Goal: Task Accomplishment & Management: Complete application form

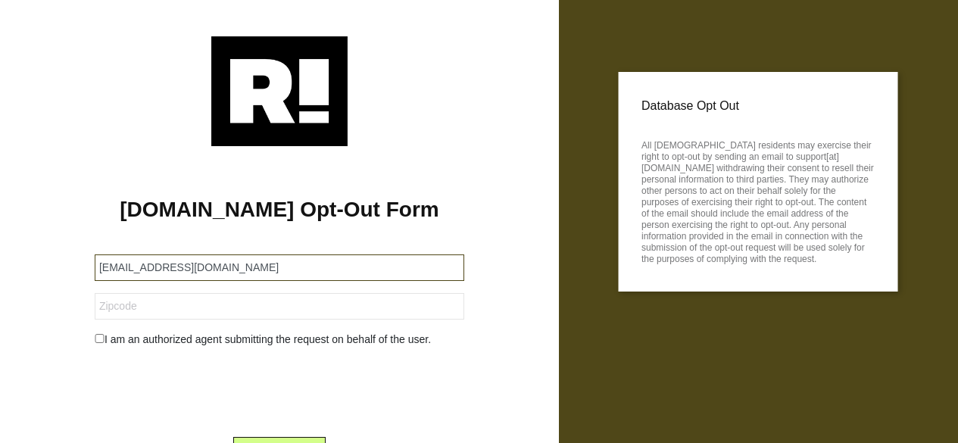
scroll to position [74, 0]
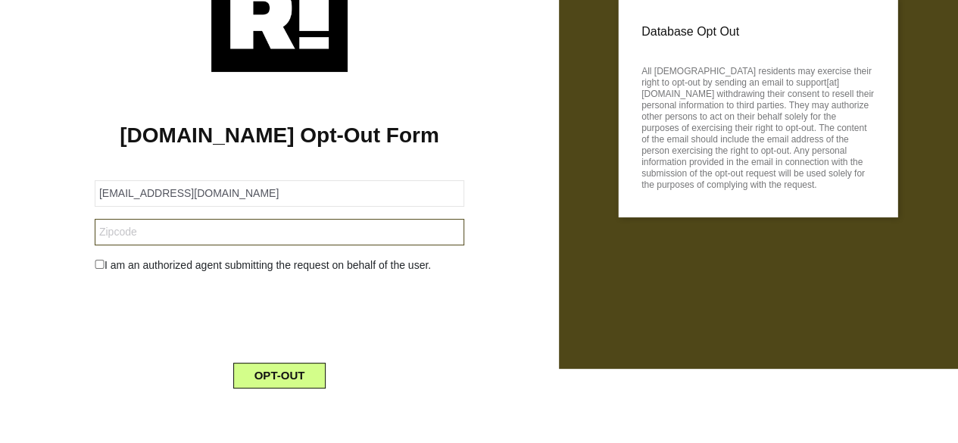
click at [210, 234] on input "text" at bounding box center [279, 232] width 369 height 27
paste input "22601"
click at [215, 233] on input "22601" at bounding box center [279, 232] width 369 height 27
type input "22601"
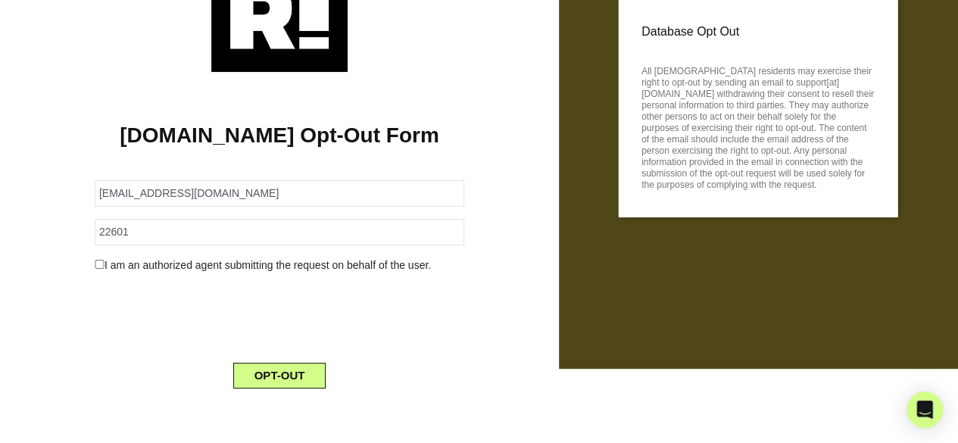
click at [95, 263] on input "checkbox" at bounding box center [100, 264] width 10 height 9
checkbox input "true"
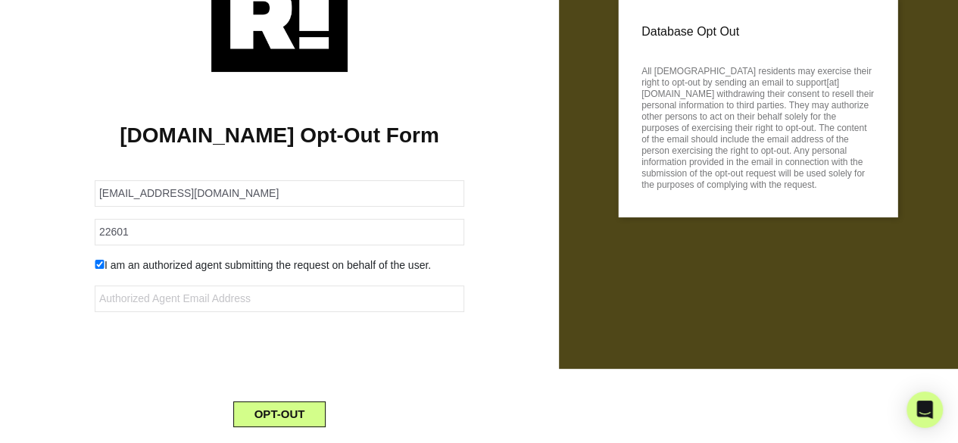
click at [188, 273] on form "95147-212624-109684@buzzedmail.com 22601 I am an authorized agent submitting th…" at bounding box center [279, 294] width 369 height 265
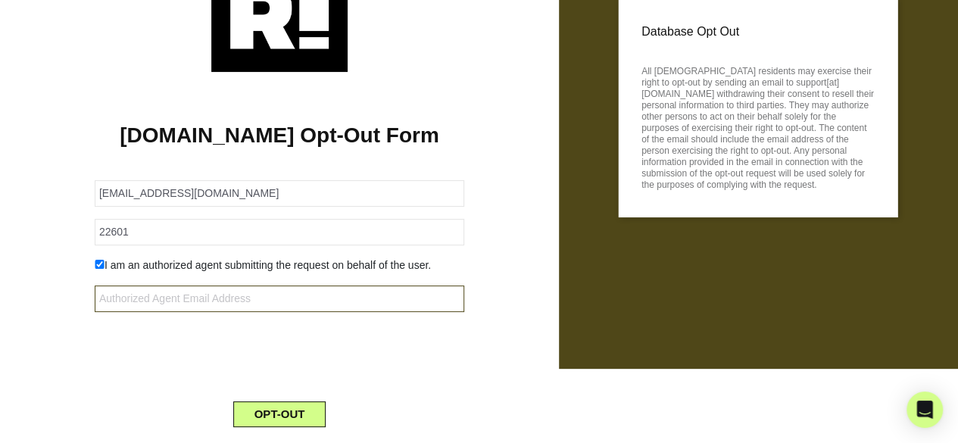
click at [151, 292] on input "text" at bounding box center [279, 298] width 369 height 27
paste input "95147-212624-109684@buzzedmail.com"
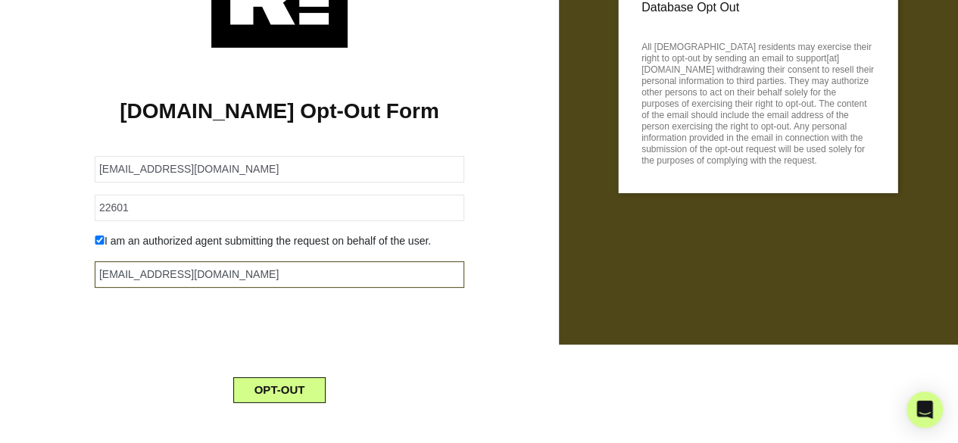
scroll to position [112, 0]
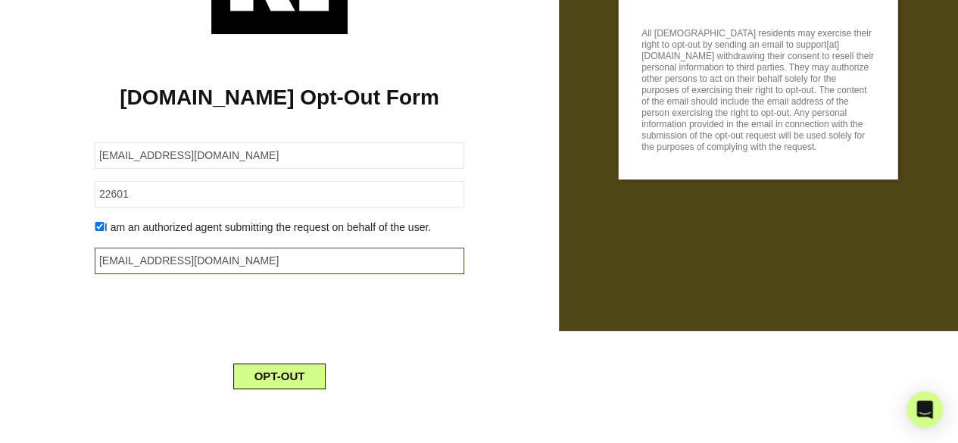
type input "95147-212624-109684@buzzedmail.com"
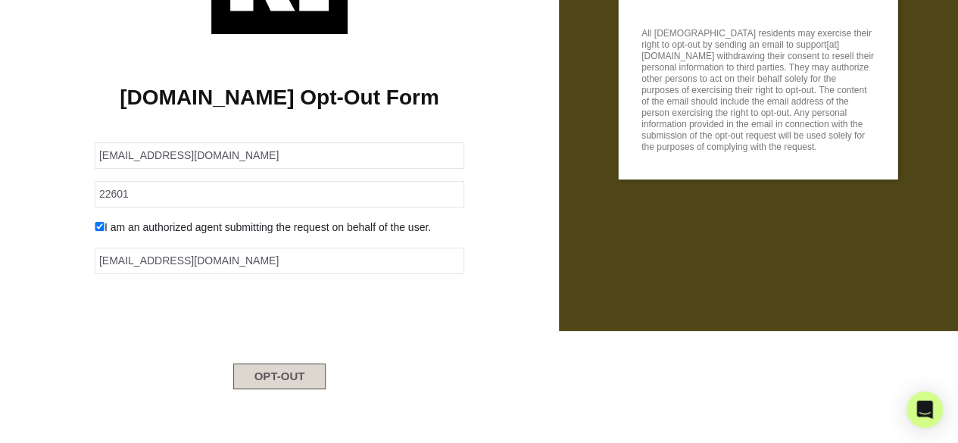
click at [313, 376] on button "OPT-OUT" at bounding box center [279, 376] width 93 height 26
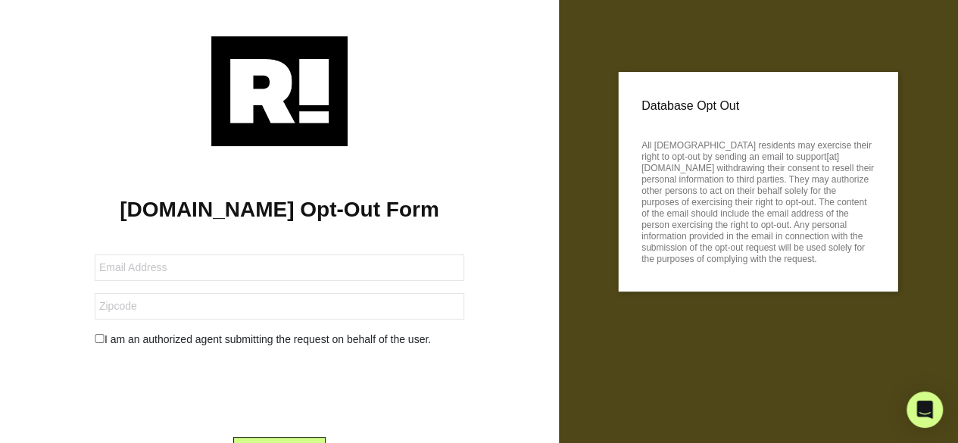
drag, startPoint x: 195, startPoint y: 187, endPoint x: 195, endPoint y: 225, distance: 37.9
click at [192, 199] on div "[DOMAIN_NAME] Opt-Out Form I am an authorized agent submitting the request on b…" at bounding box center [279, 310] width 536 height 329
drag, startPoint x: 195, startPoint y: 225, endPoint x: 120, endPoint y: 11, distance: 226.5
click at [141, 52] on div "[DOMAIN_NAME] Opt-Out Form I am an authorized agent submitting the request on b…" at bounding box center [279, 259] width 536 height 446
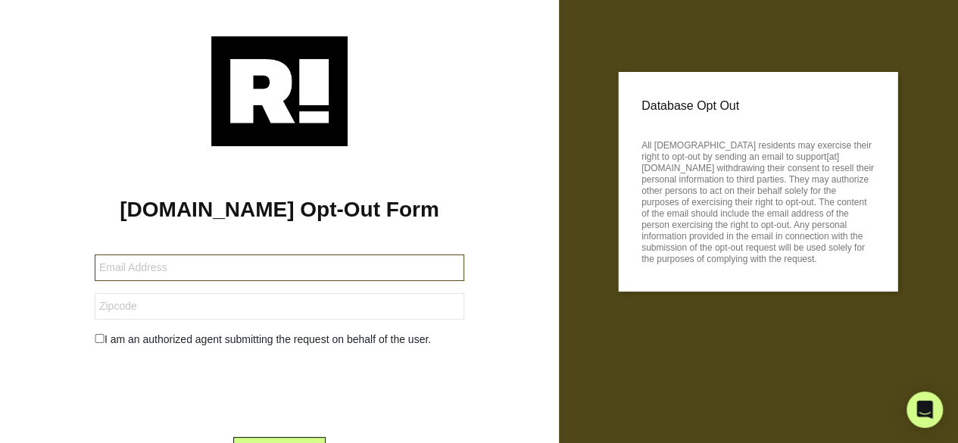
click at [237, 276] on input "text" at bounding box center [279, 267] width 369 height 27
paste input "[EMAIL_ADDRESS][DOMAIN_NAME]"
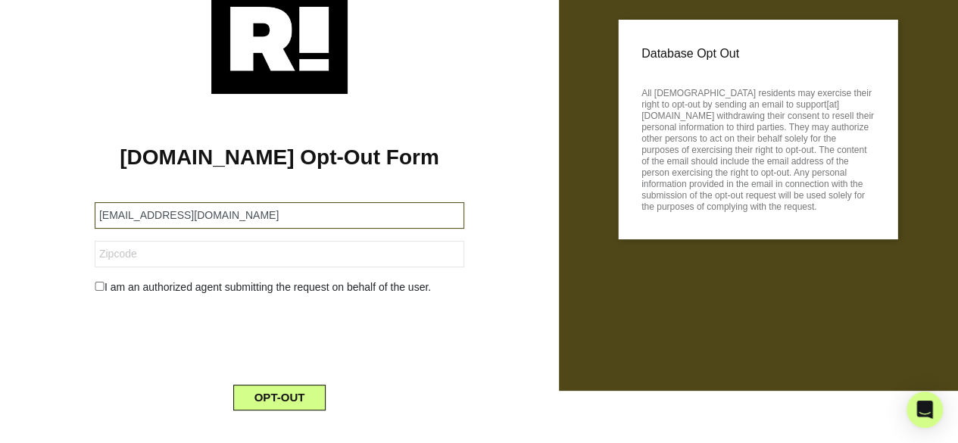
scroll to position [74, 0]
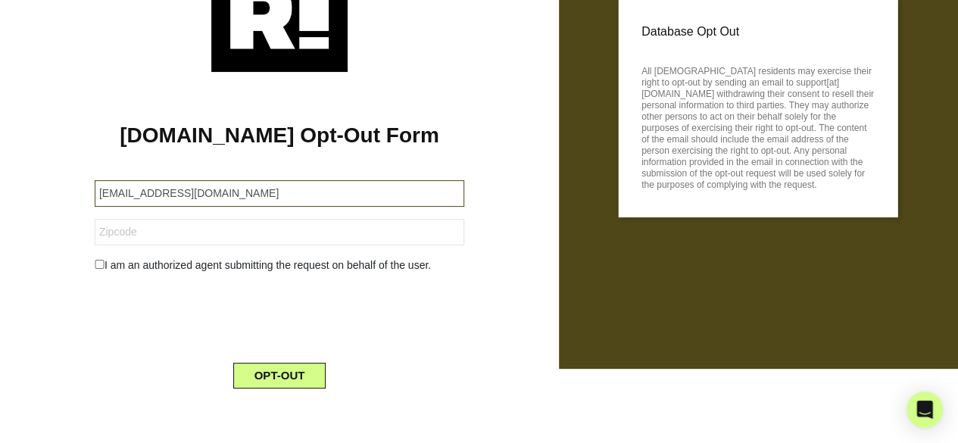
type input "[EMAIL_ADDRESS][DOMAIN_NAME]"
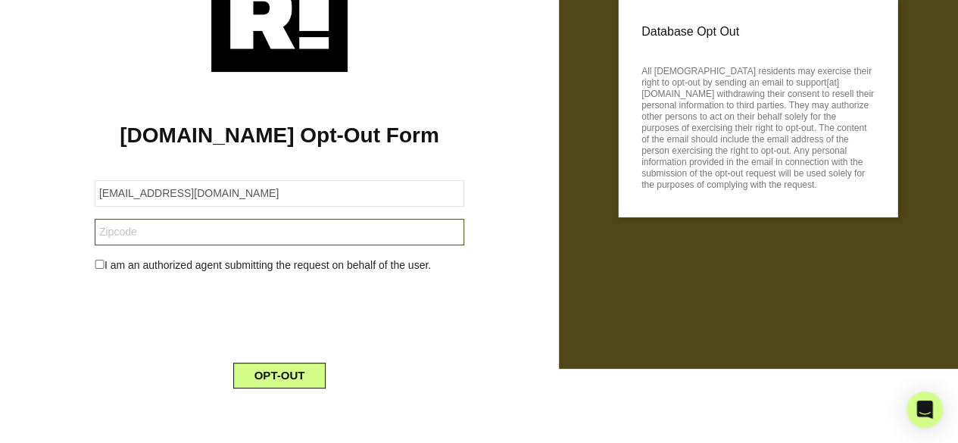
click at [146, 225] on input "text" at bounding box center [279, 232] width 369 height 27
paste input "20854"
type input "20854"
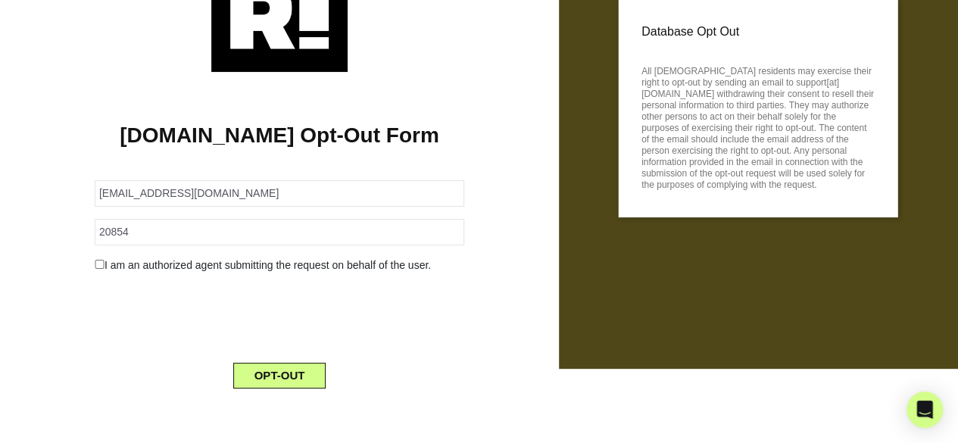
click at [95, 261] on input "checkbox" at bounding box center [100, 264] width 10 height 9
checkbox input "true"
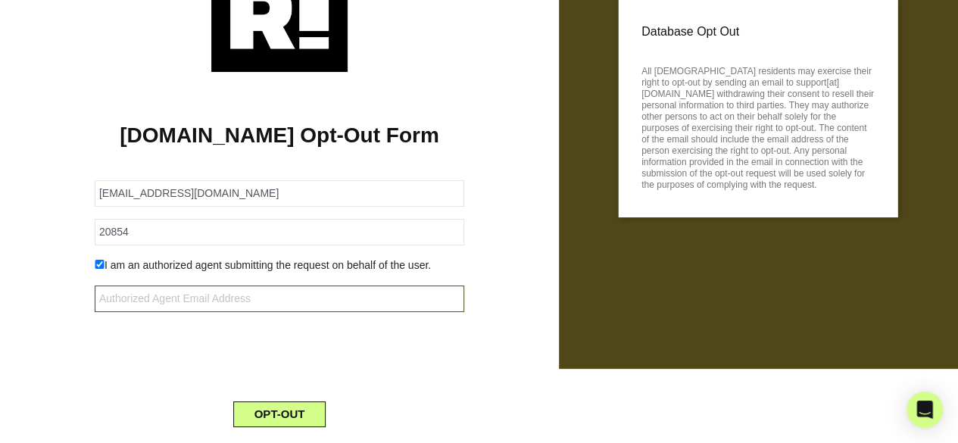
click at [245, 292] on input "text" at bounding box center [279, 298] width 369 height 27
click at [246, 293] on input "text" at bounding box center [279, 298] width 369 height 27
paste input "95147-215833-109684@buzzedmail.net"
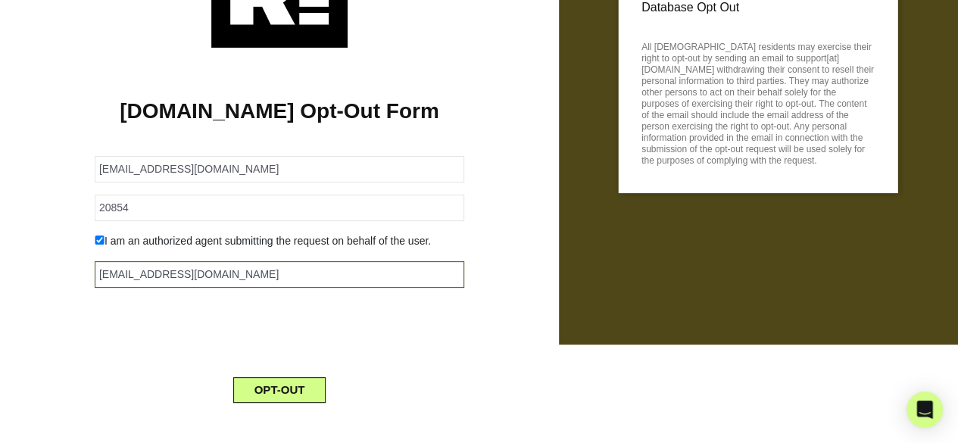
scroll to position [112, 0]
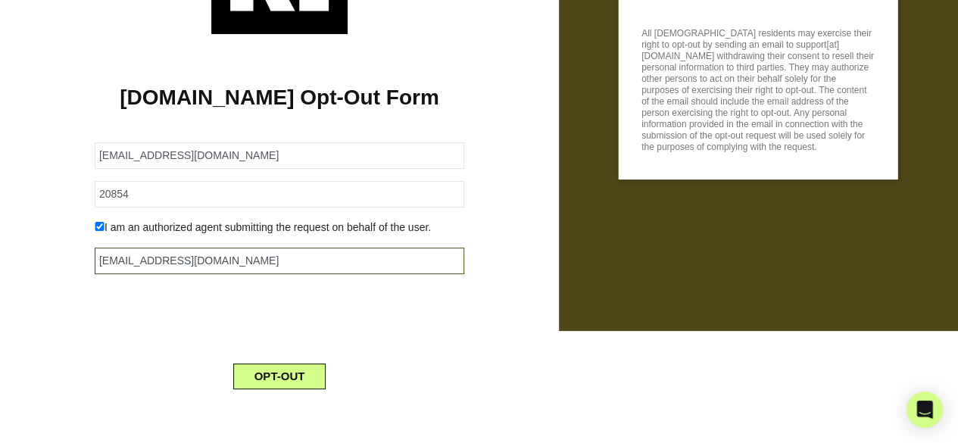
type input "95147-215833-109684@buzzedmail.net"
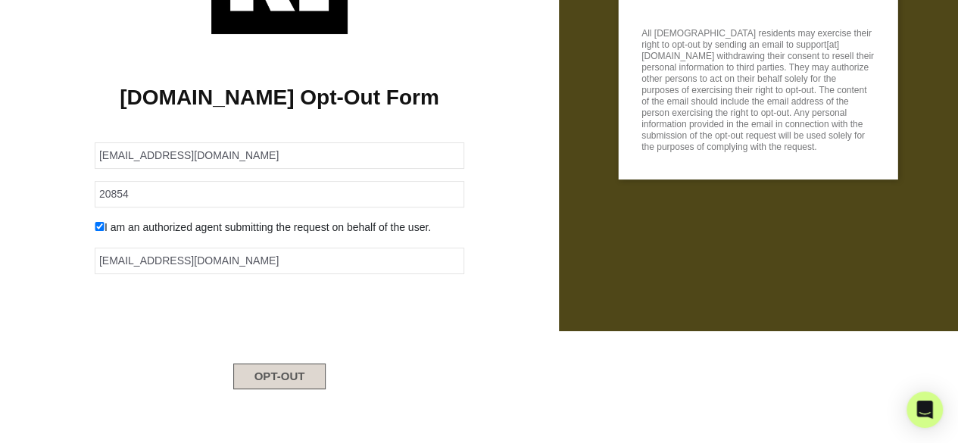
click at [305, 376] on button "OPT-OUT" at bounding box center [279, 376] width 93 height 26
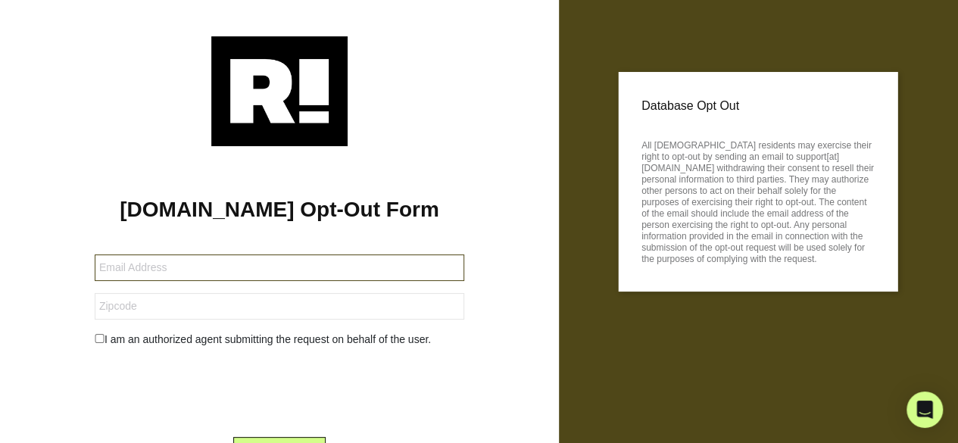
click at [226, 275] on input "text" at bounding box center [279, 267] width 369 height 27
paste input "[EMAIL_ADDRESS][DOMAIN_NAME]"
type input "[EMAIL_ADDRESS][DOMAIN_NAME]"
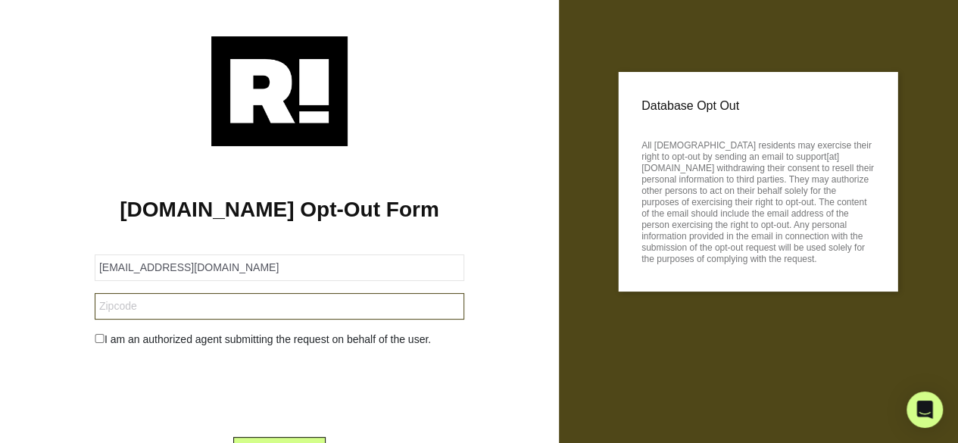
drag, startPoint x: 210, startPoint y: 301, endPoint x: 270, endPoint y: 301, distance: 59.8
click at [210, 301] on input "text" at bounding box center [279, 306] width 369 height 27
paste input "06082"
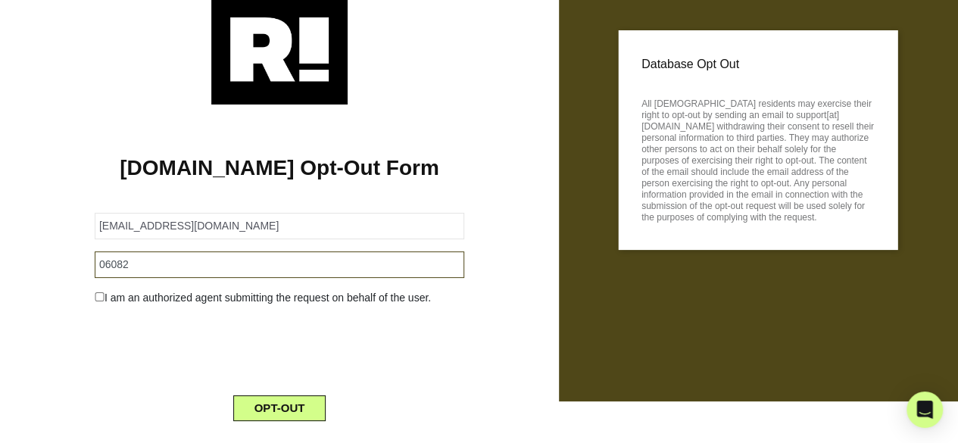
scroll to position [74, 0]
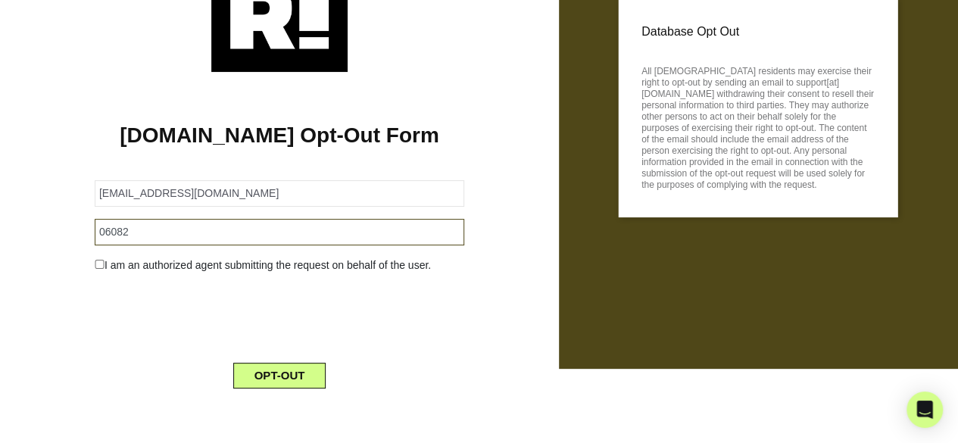
type input "06082"
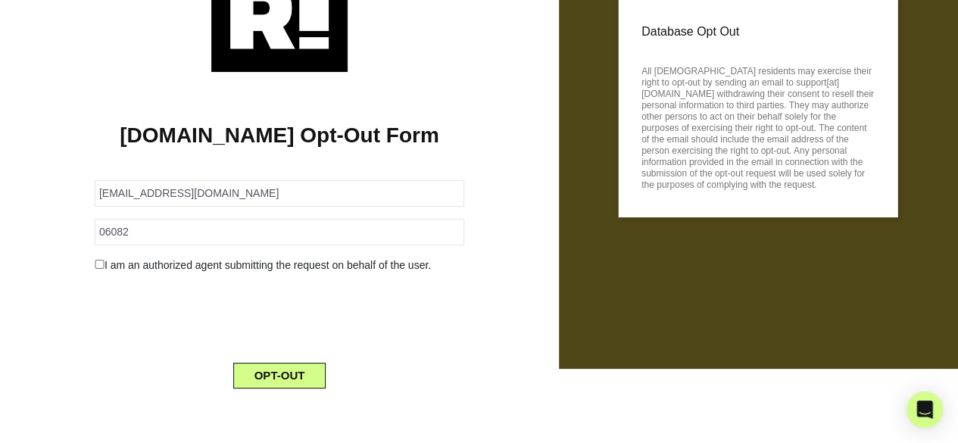
click at [95, 264] on input "checkbox" at bounding box center [100, 264] width 10 height 9
checkbox input "true"
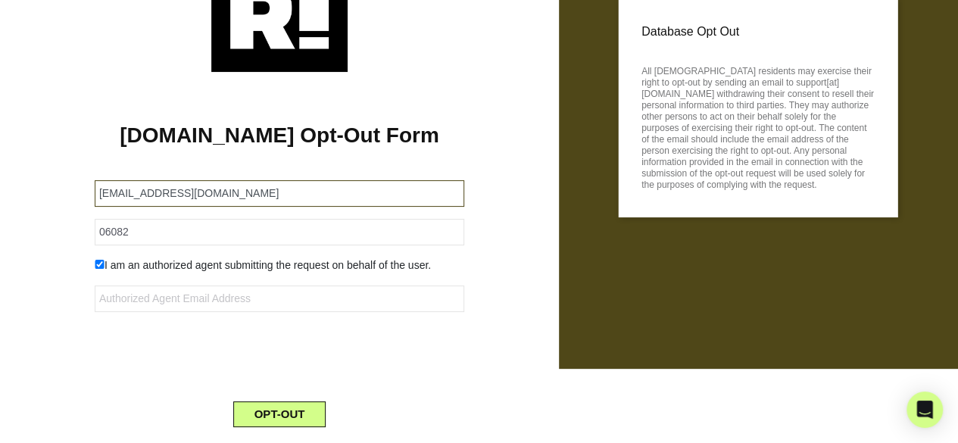
drag, startPoint x: 338, startPoint y: 193, endPoint x: 55, endPoint y: 196, distance: 283.2
click at [55, 196] on div "Retention.com Opt-Out Form 95147-199397-109684@getprivatemail.com 06082 I am an…" at bounding box center [279, 255] width 536 height 367
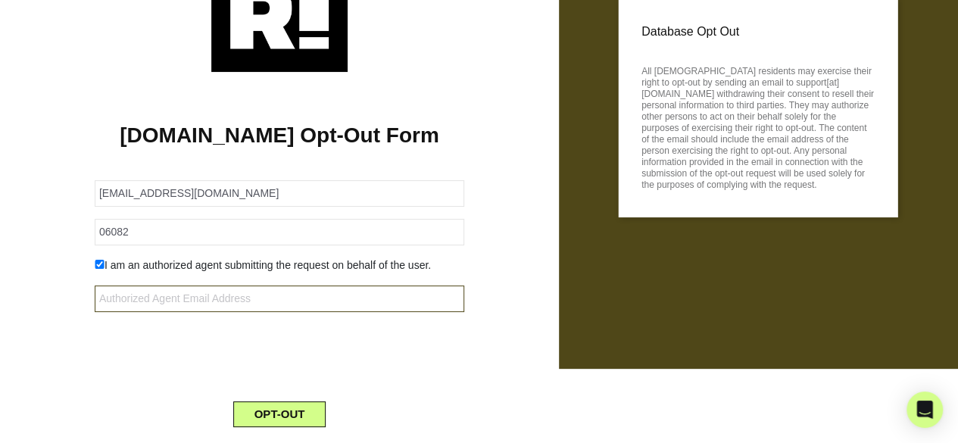
click at [169, 292] on input "text" at bounding box center [279, 298] width 369 height 27
paste input "95147-199397-109684@getprivatemail.com"
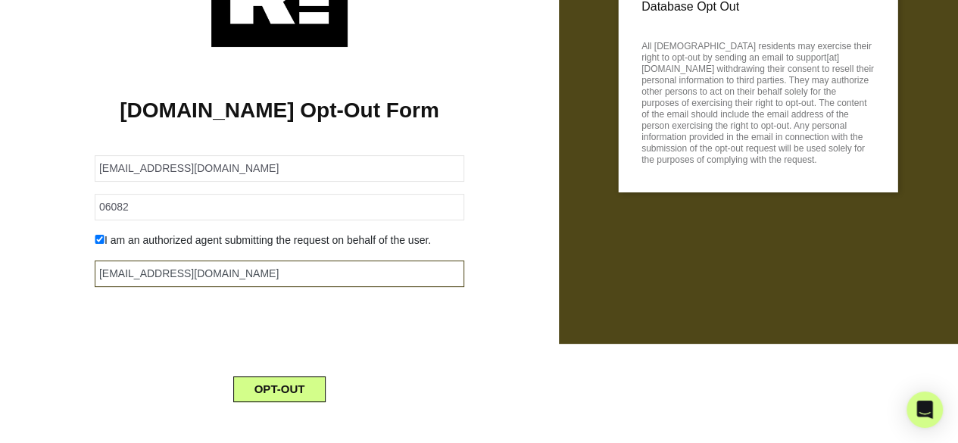
scroll to position [112, 0]
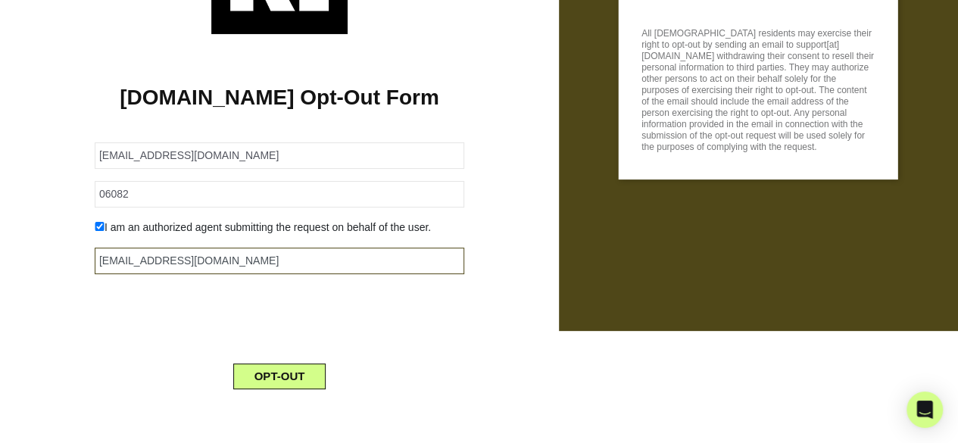
type input "95147-199397-109684@getprivatemail.com"
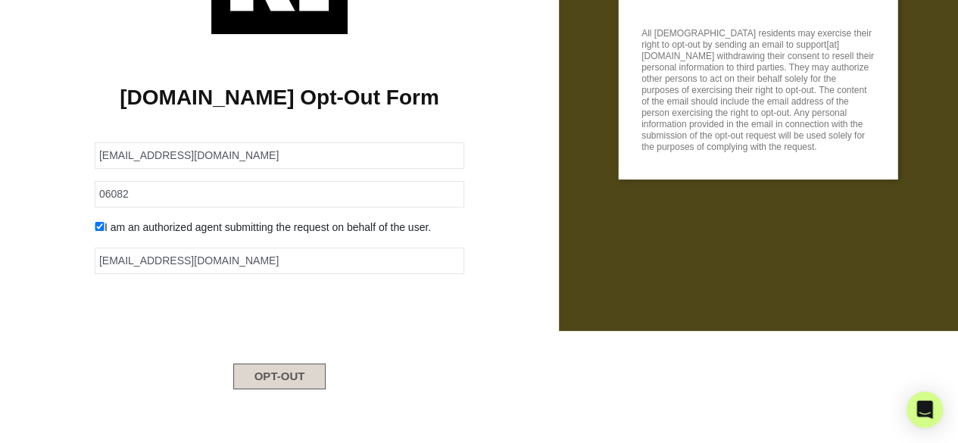
click at [279, 367] on button "OPT-OUT" at bounding box center [279, 376] width 93 height 26
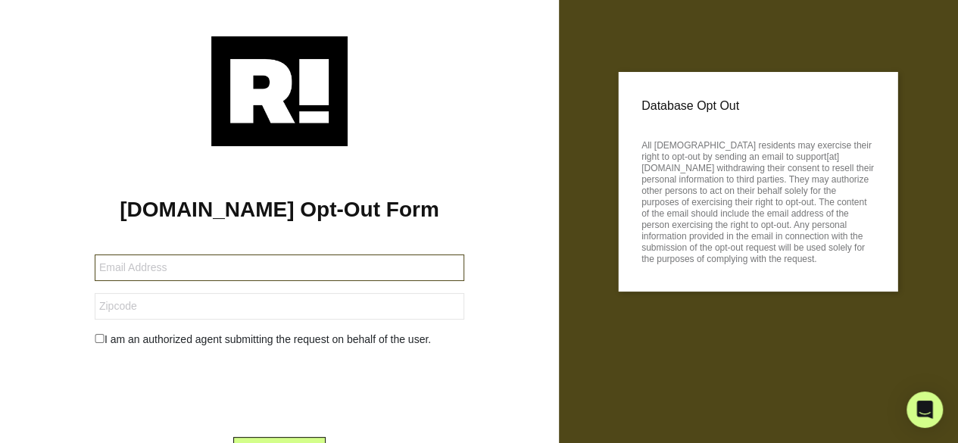
click at [263, 272] on input "text" at bounding box center [279, 267] width 369 height 27
paste input "95147-199696-109684@getprivatemail.com"
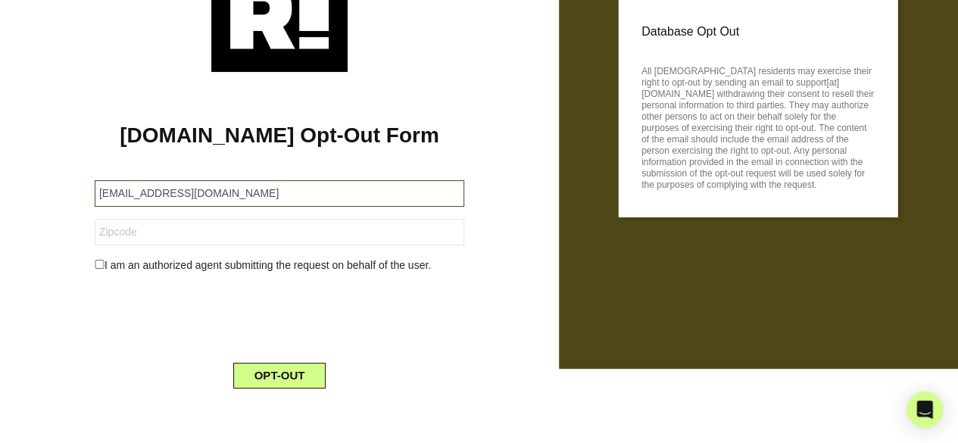
type input "95147-199696-109684@getprivatemail.com"
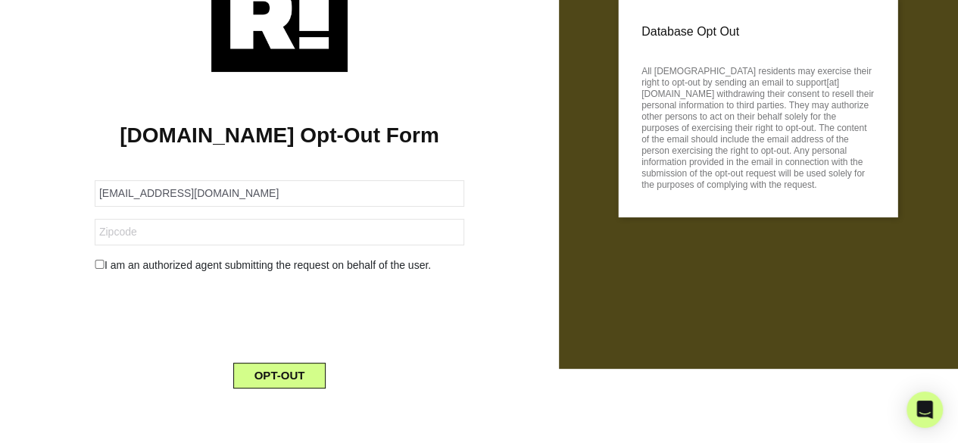
click at [223, 245] on form "95147-199696-109684@getprivatemail.com I am an authorized agent submitting the …" at bounding box center [279, 275] width 369 height 226
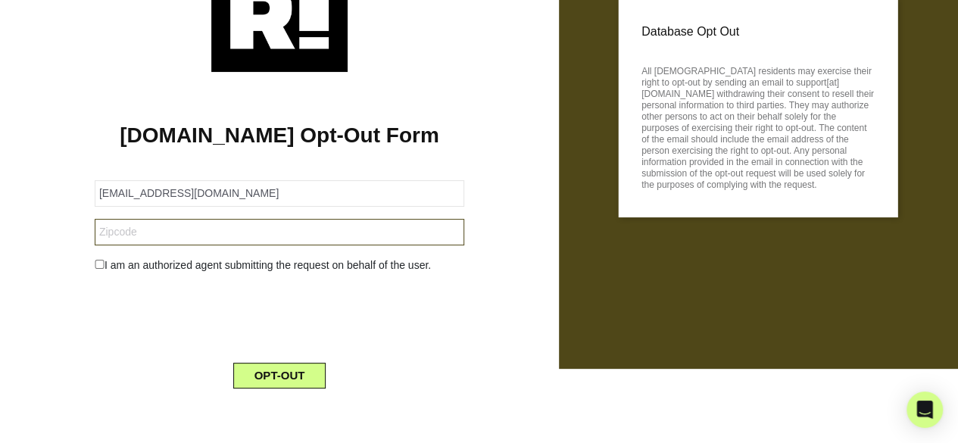
click at [231, 235] on input "text" at bounding box center [279, 232] width 369 height 27
paste input "33328"
type input "33328"
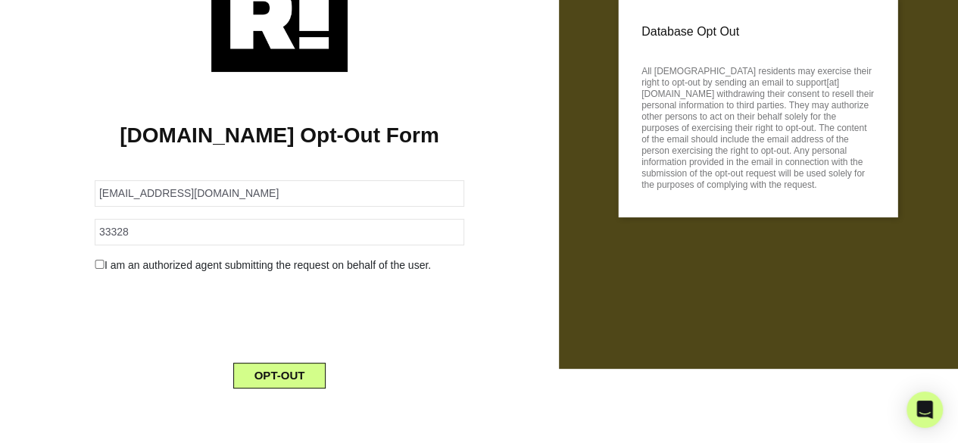
click at [90, 263] on div "I am an authorized agent submitting the request on behalf of the user." at bounding box center [279, 265] width 392 height 16
click at [95, 263] on input "checkbox" at bounding box center [100, 264] width 10 height 9
checkbox input "true"
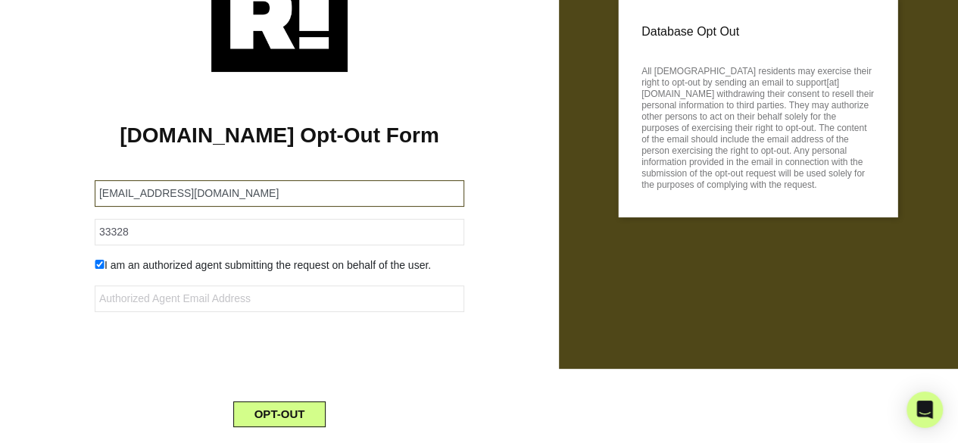
drag, startPoint x: 341, startPoint y: 195, endPoint x: 76, endPoint y: 192, distance: 265.8
click at [76, 192] on div "Retention.com Opt-Out Form 95147-199696-109684@getprivatemail.com 33328 I am an…" at bounding box center [279, 255] width 536 height 367
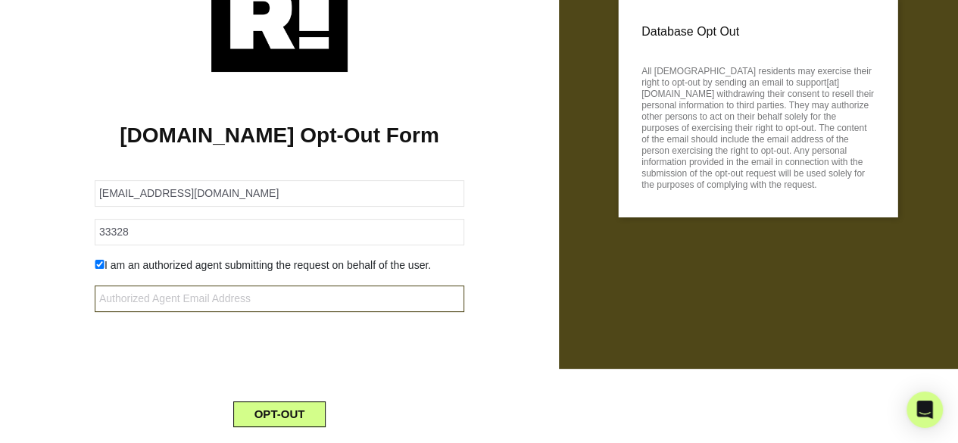
click at [192, 298] on input "text" at bounding box center [279, 298] width 369 height 27
paste input "95147-199696-109684@getprivatemail.com"
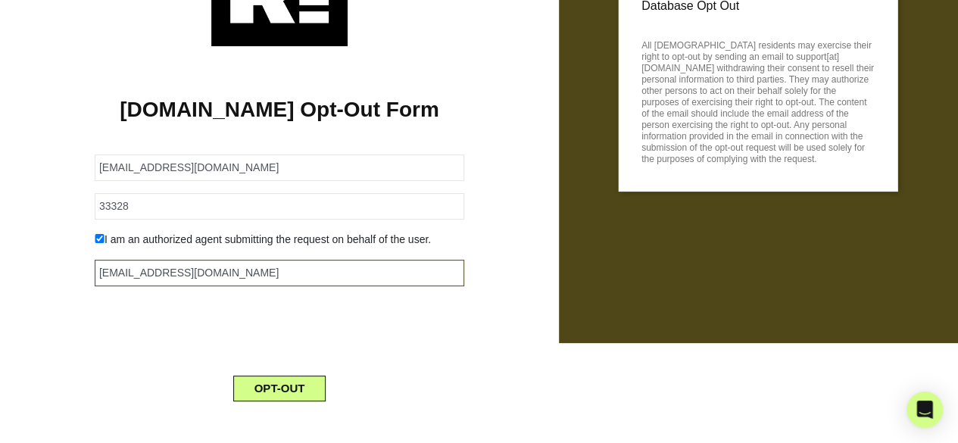
scroll to position [112, 0]
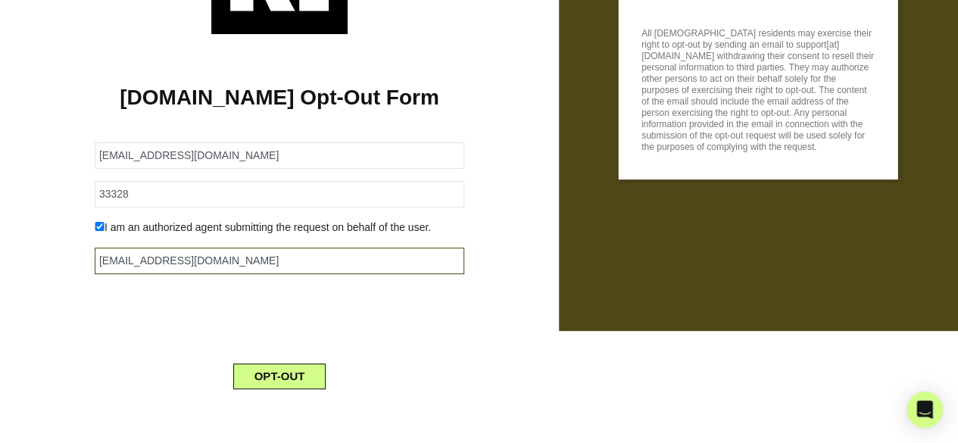
type input "95147-199696-109684@getprivatemail.com"
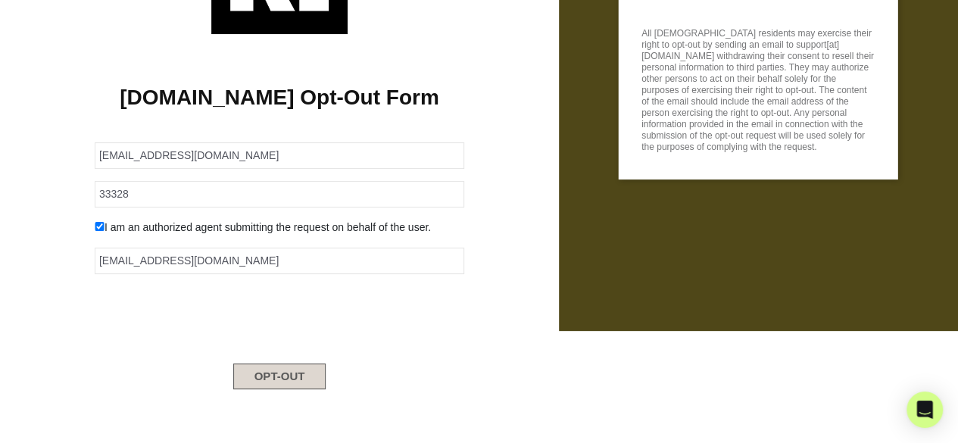
click at [277, 366] on button "OPT-OUT" at bounding box center [279, 376] width 93 height 26
